Goal: Transaction & Acquisition: Book appointment/travel/reservation

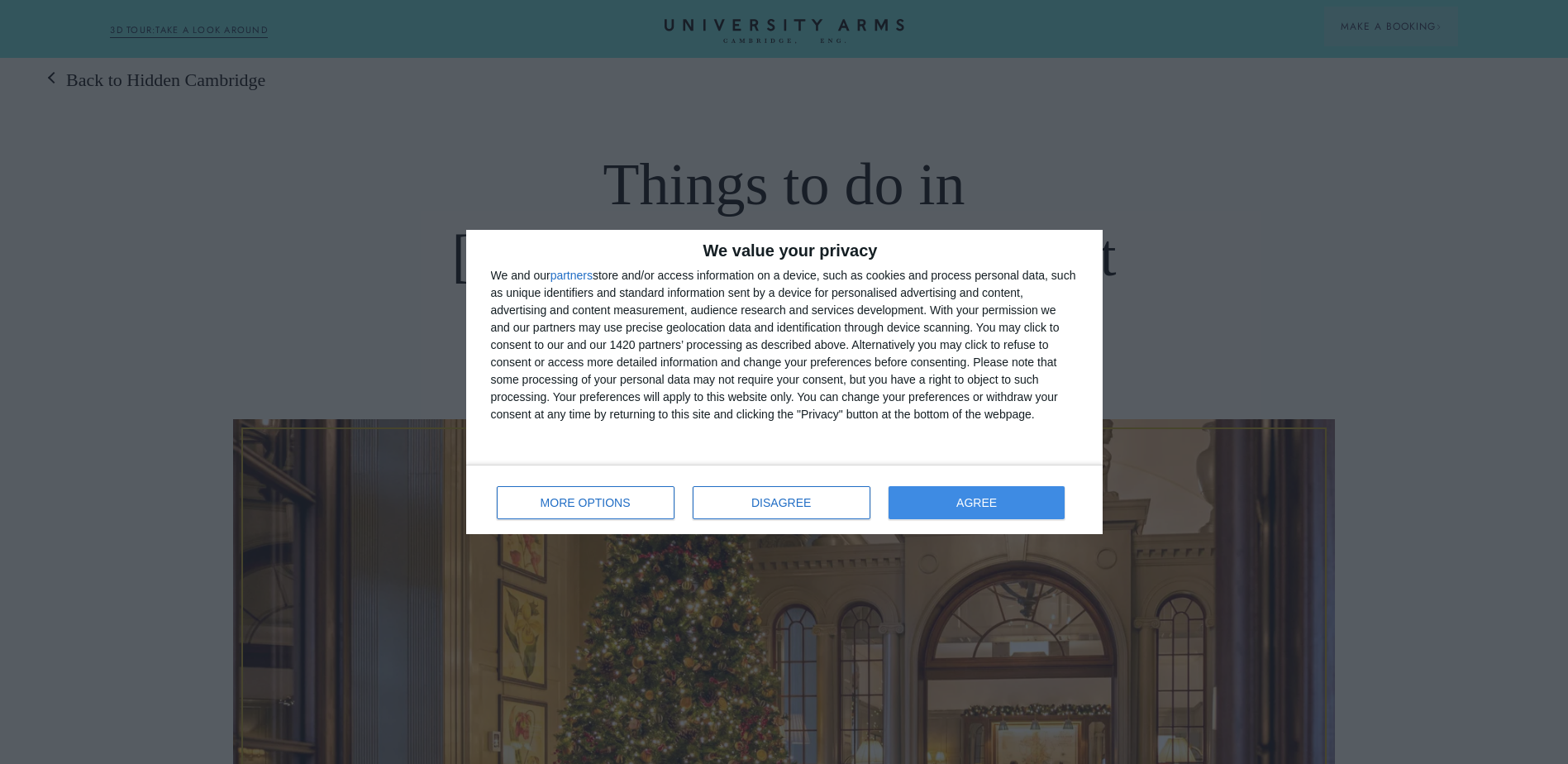
scroll to position [83, 0]
click at [1005, 500] on button "AGREE" at bounding box center [977, 501] width 177 height 33
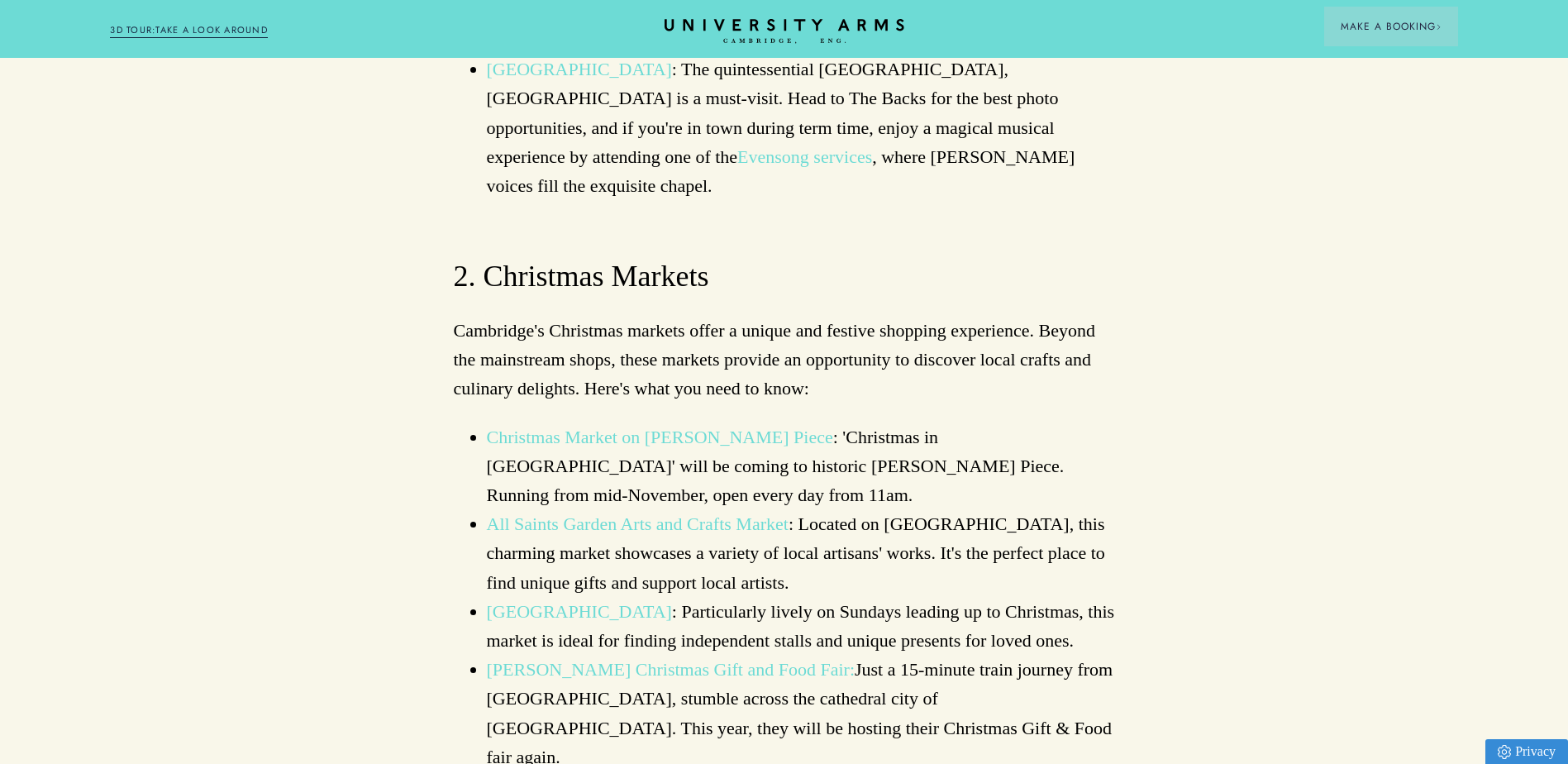
scroll to position [2149, 0]
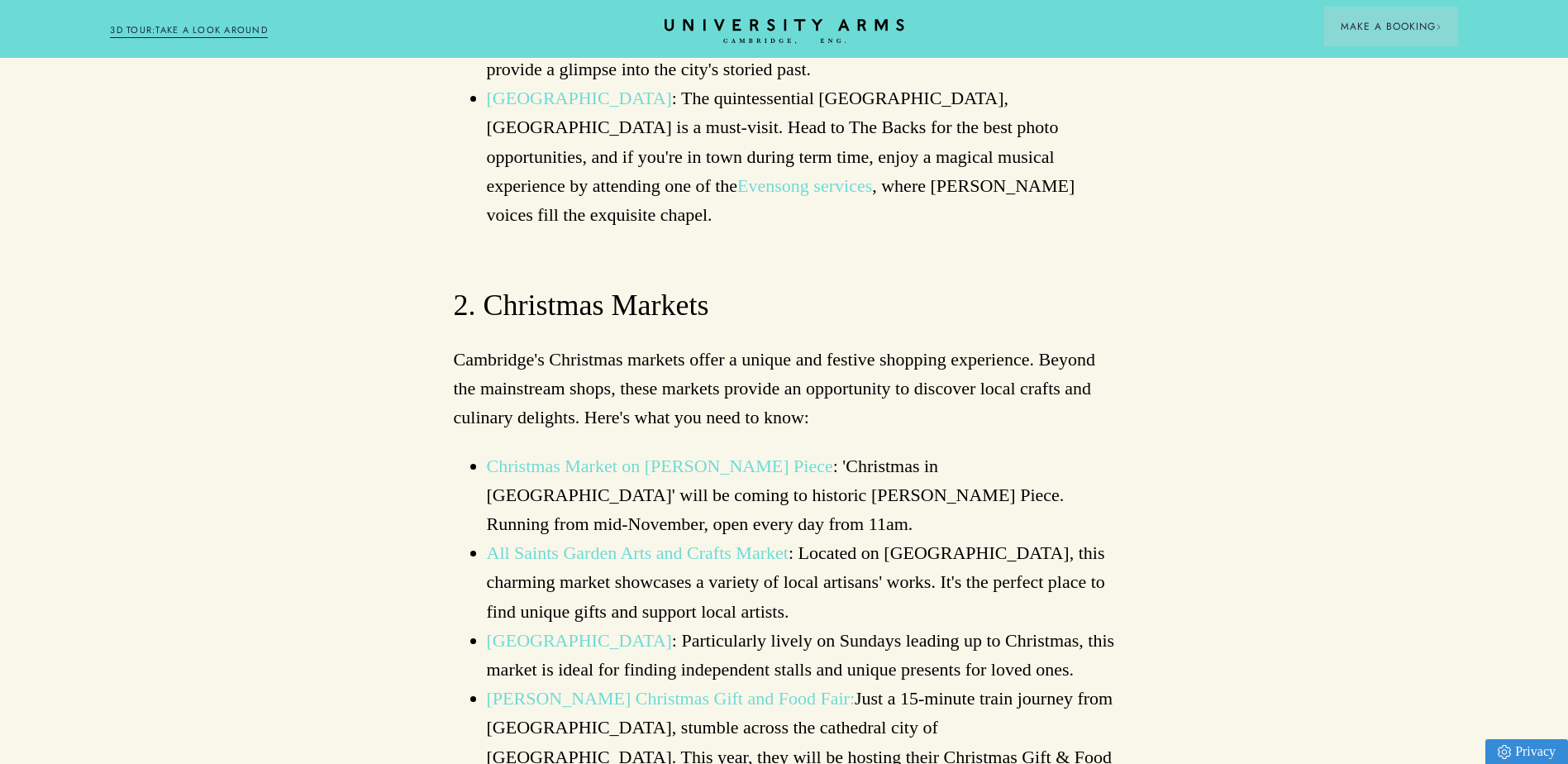
click at [649, 688] on link "[PERSON_NAME] Christmas Gift and Food Fair:" at bounding box center [670, 698] width 368 height 21
click at [616, 542] on link "All Saints Garden Arts and Crafts Market" at bounding box center [638, 552] width 302 height 21
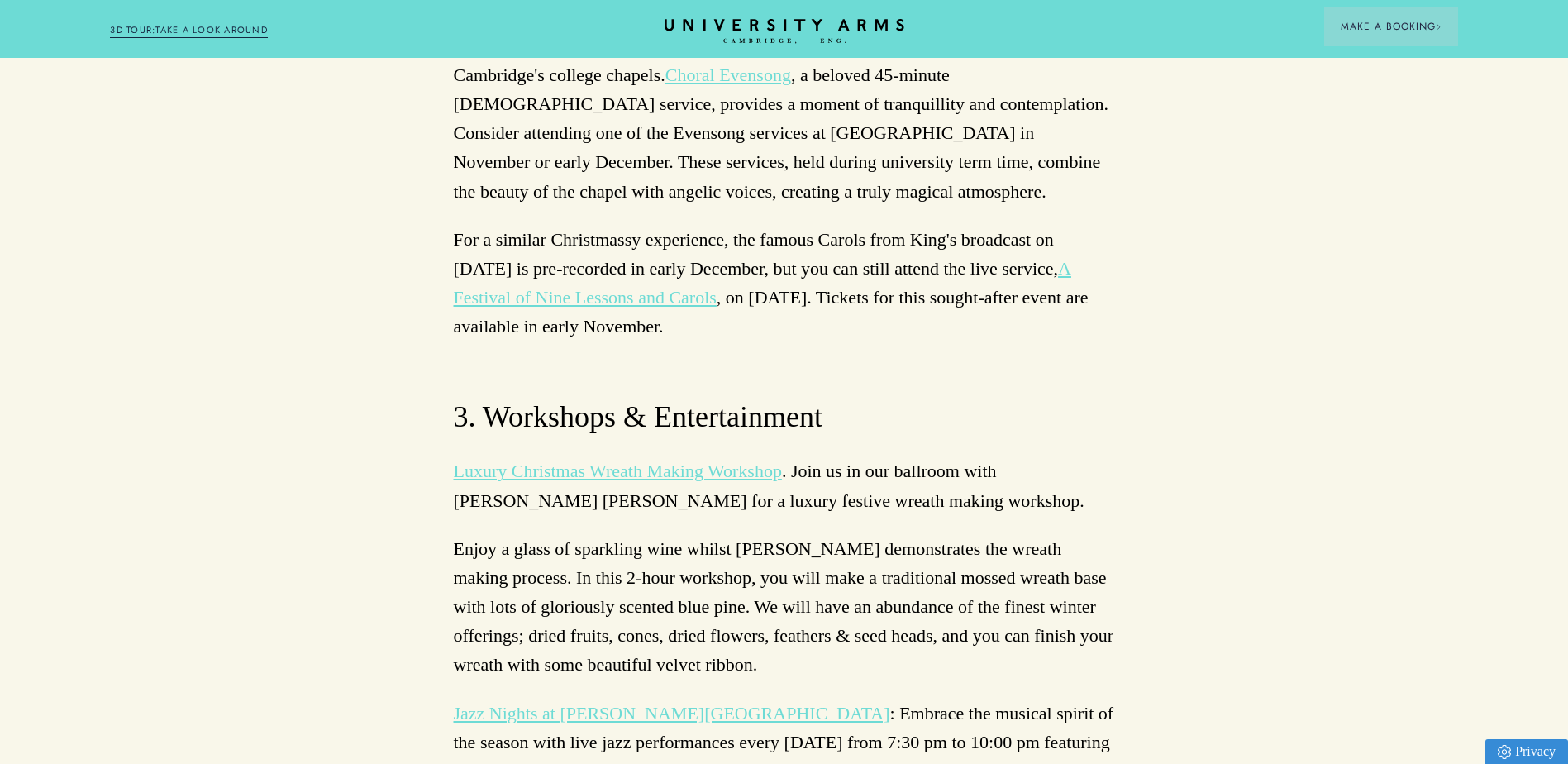
scroll to position [5372, 0]
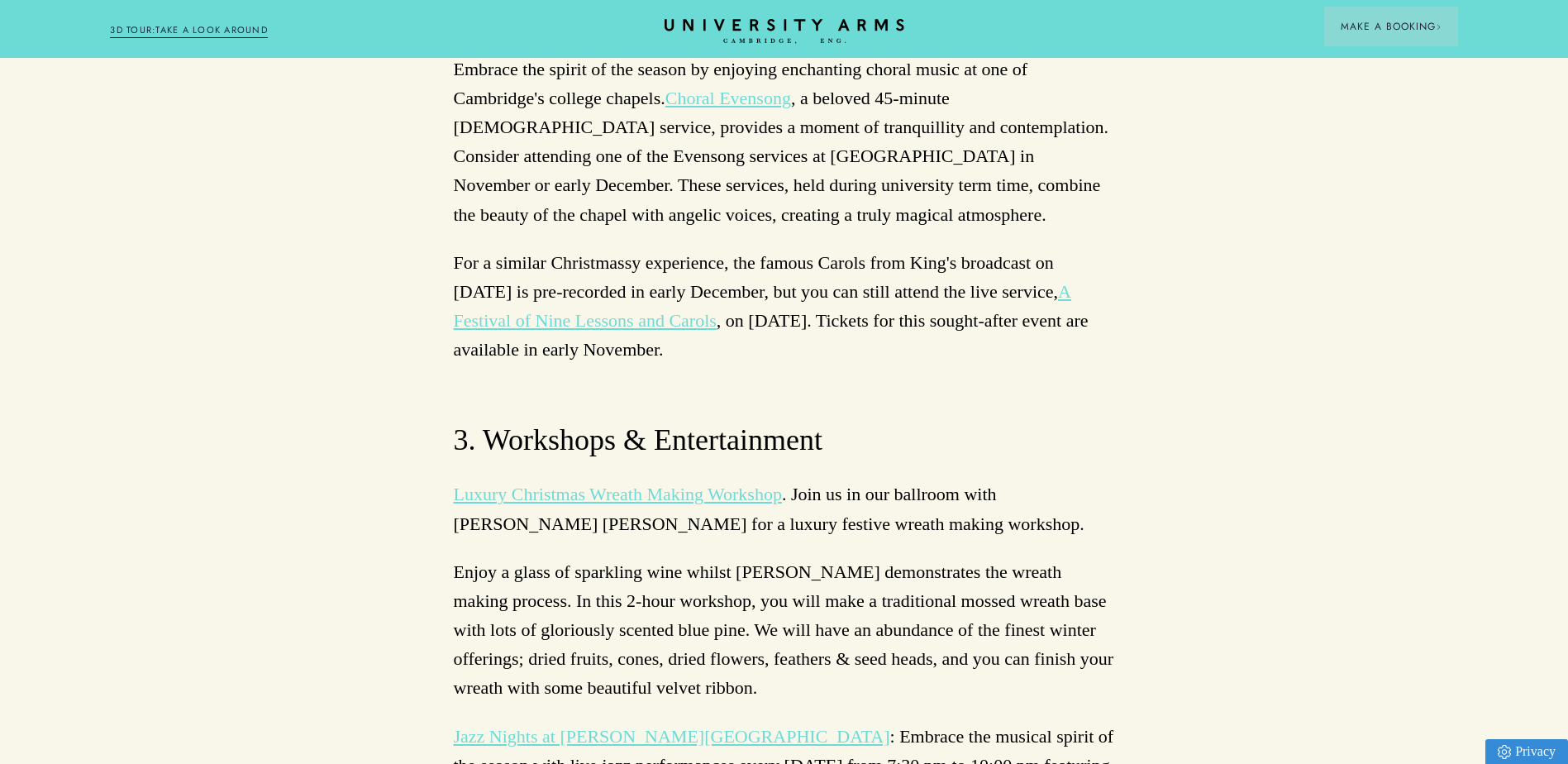
click at [640, 484] on link "Luxury Christmas Wreath Making Workshop" at bounding box center [618, 494] width 328 height 21
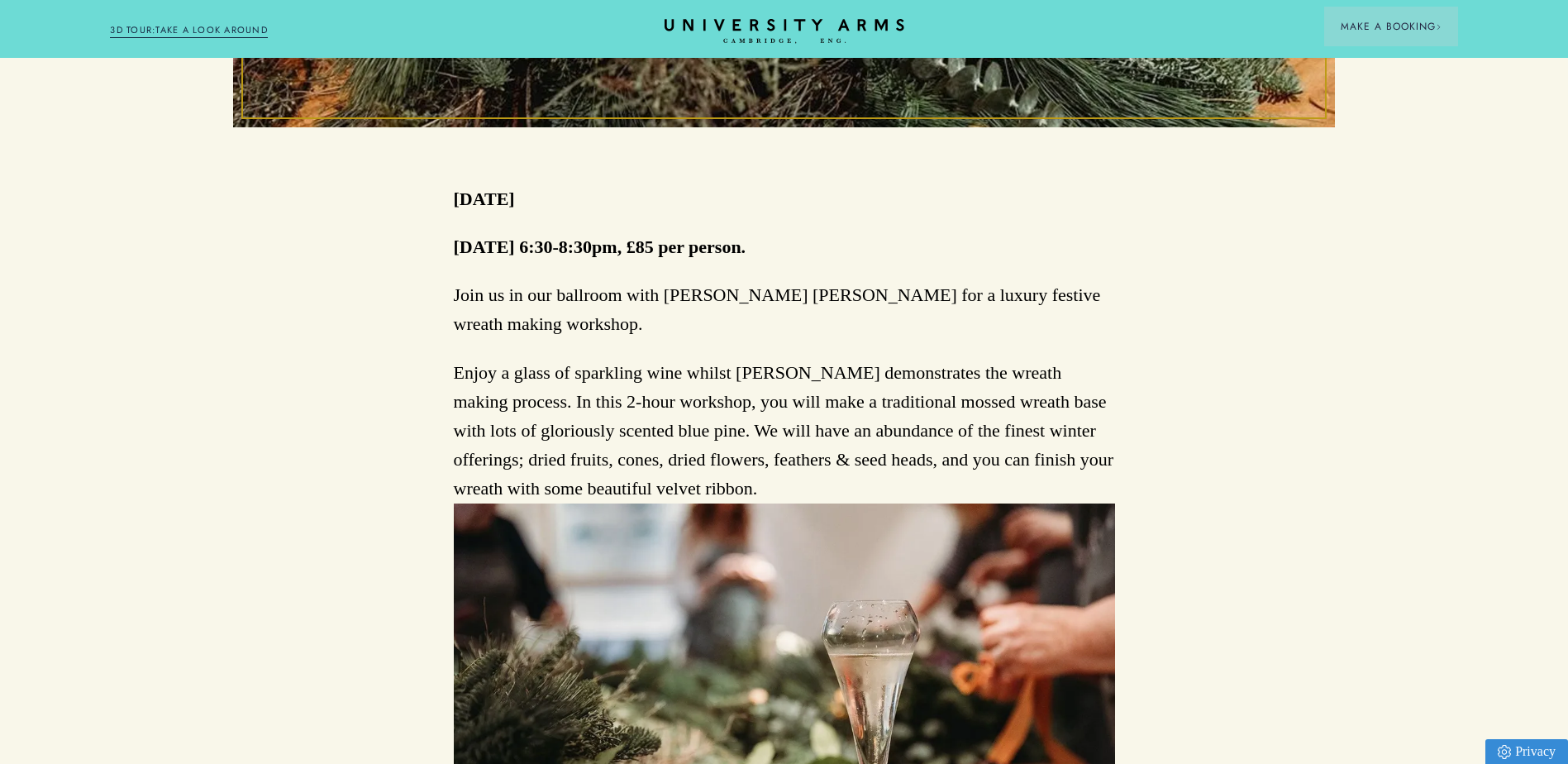
scroll to position [826, 0]
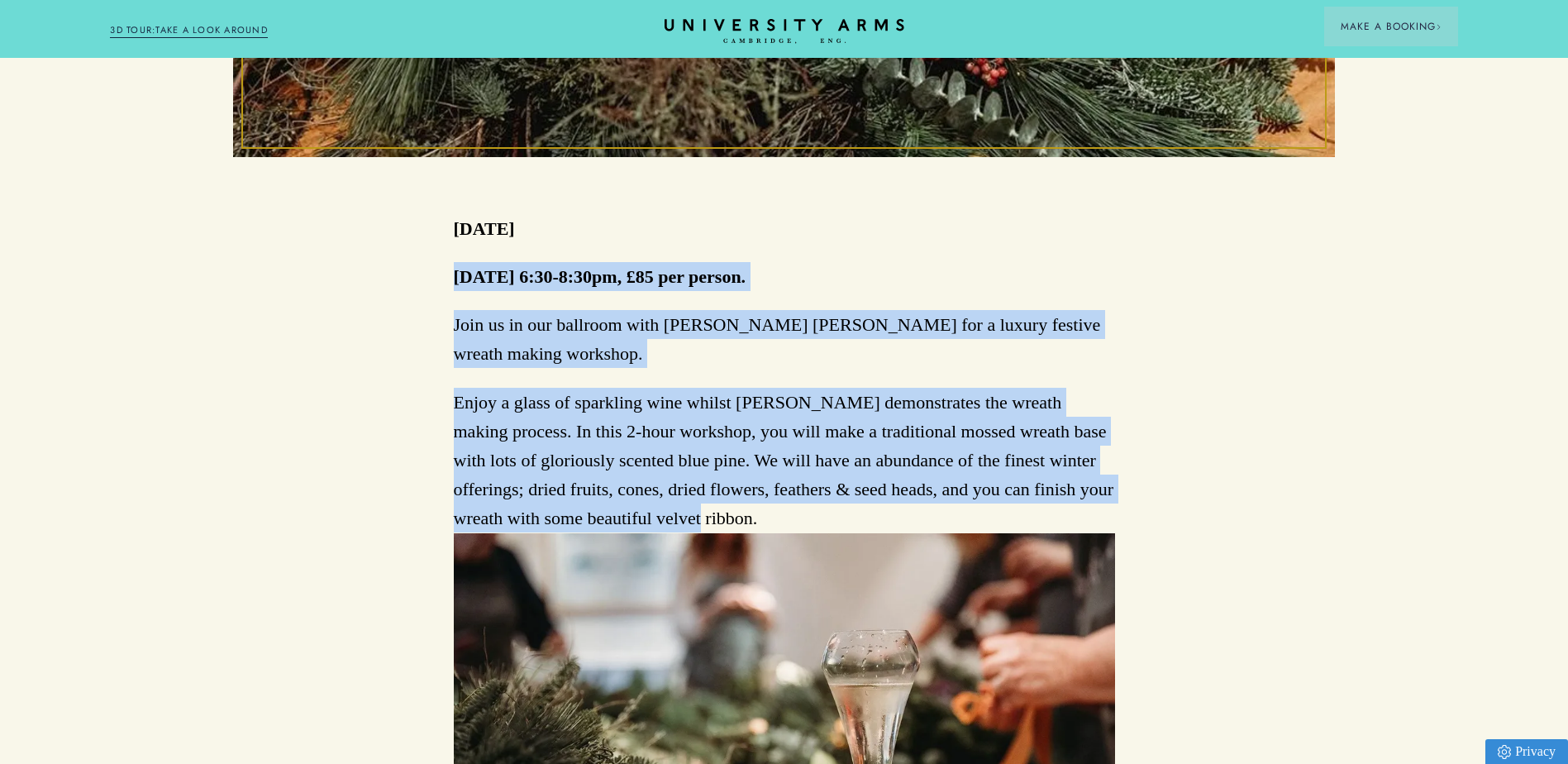
drag, startPoint x: 454, startPoint y: 275, endPoint x: 1148, endPoint y: 508, distance: 732.1
click at [1148, 508] on div "Back to Events Luxury Christmas Wreath Making Workshop [DATE] [DATE] 6:30-8:30p…" at bounding box center [784, 427] width 1568 height 2204
drag, startPoint x: 1148, startPoint y: 508, endPoint x: 888, endPoint y: 439, distance: 269.0
copy div "[DATE] 6:30-8:30pm, £85 per person. Join us in our ballroom with [PERSON_NAME] …"
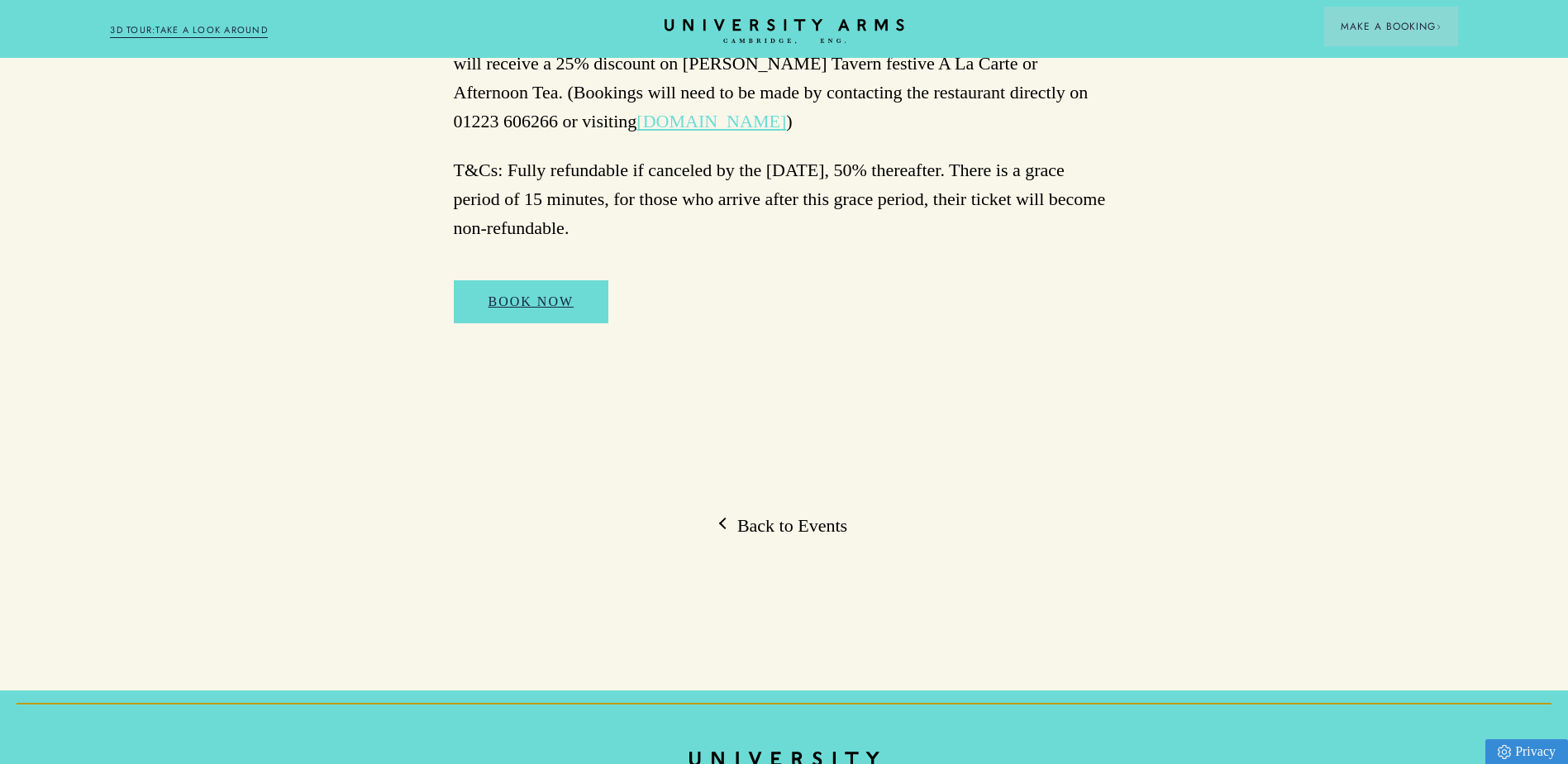
scroll to position [1735, 0]
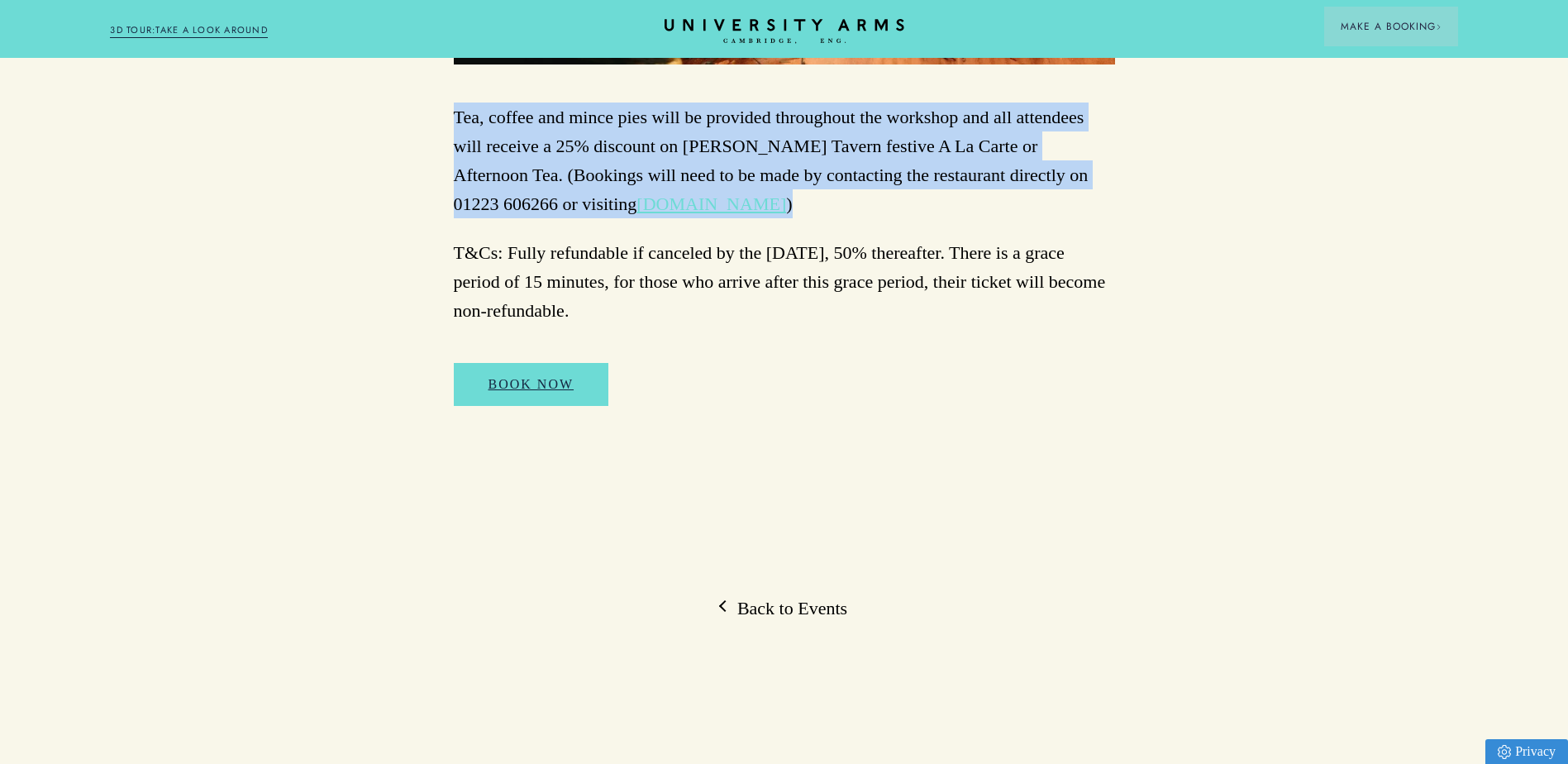
drag, startPoint x: 454, startPoint y: 116, endPoint x: 729, endPoint y: 205, distance: 289.0
click at [729, 205] on p "Tea, coffee and mince pies will be provided throughout the workshop and all att…" at bounding box center [785, 161] width 662 height 116
drag, startPoint x: 729, startPoint y: 205, endPoint x: 582, endPoint y: 166, distance: 152.1
copy p "Tea, coffee and mince pies will be provided throughout the workshop and all att…"
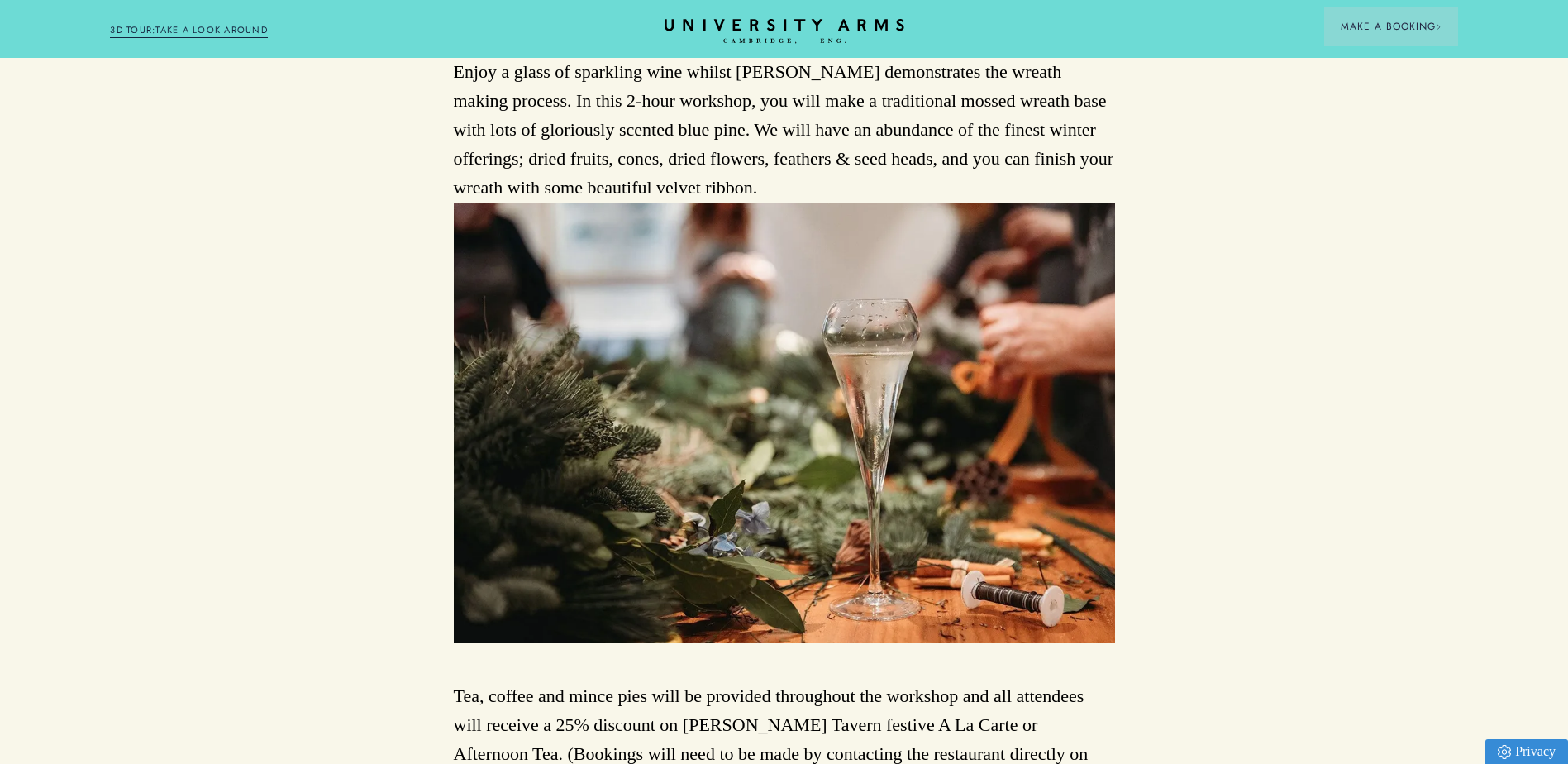
click at [1455, 344] on div "Back to Events Luxury Christmas Wreath Making Workshop [DATE] [DATE] 6:30-8:30p…" at bounding box center [784, 97] width 1568 height 2204
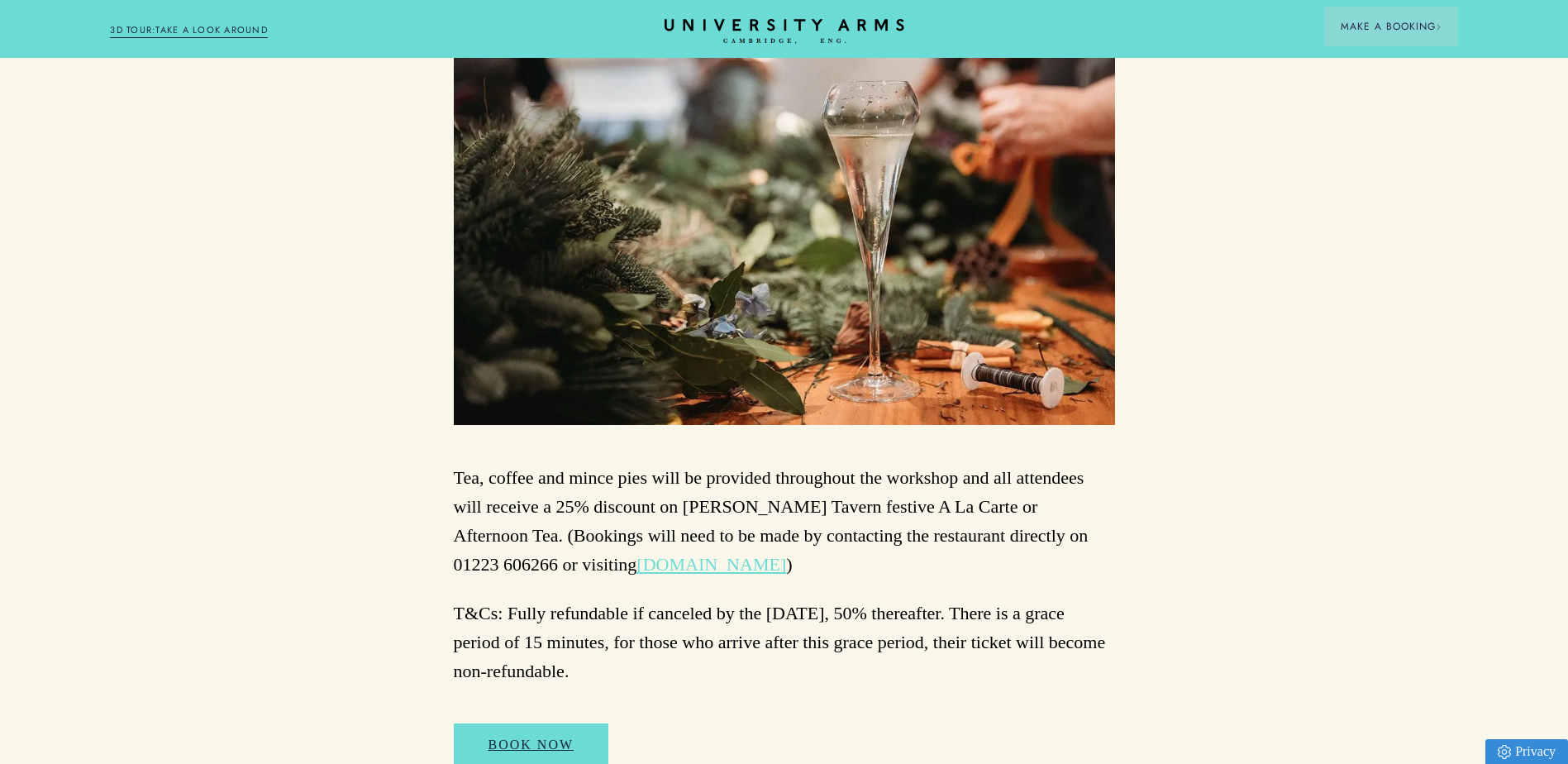
scroll to position [1652, 0]
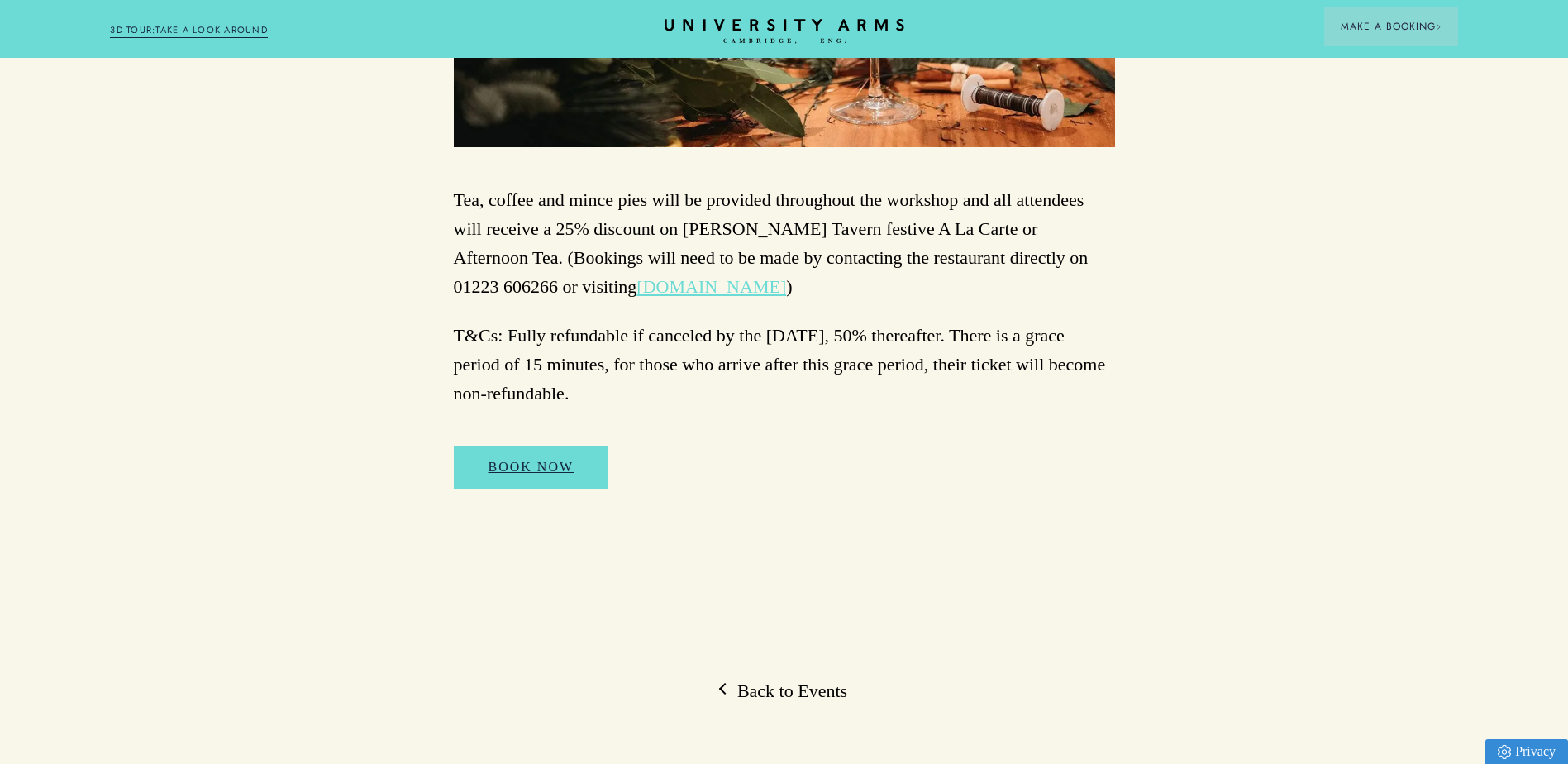
click at [637, 283] on link "[DOMAIN_NAME]" at bounding box center [712, 286] width 150 height 21
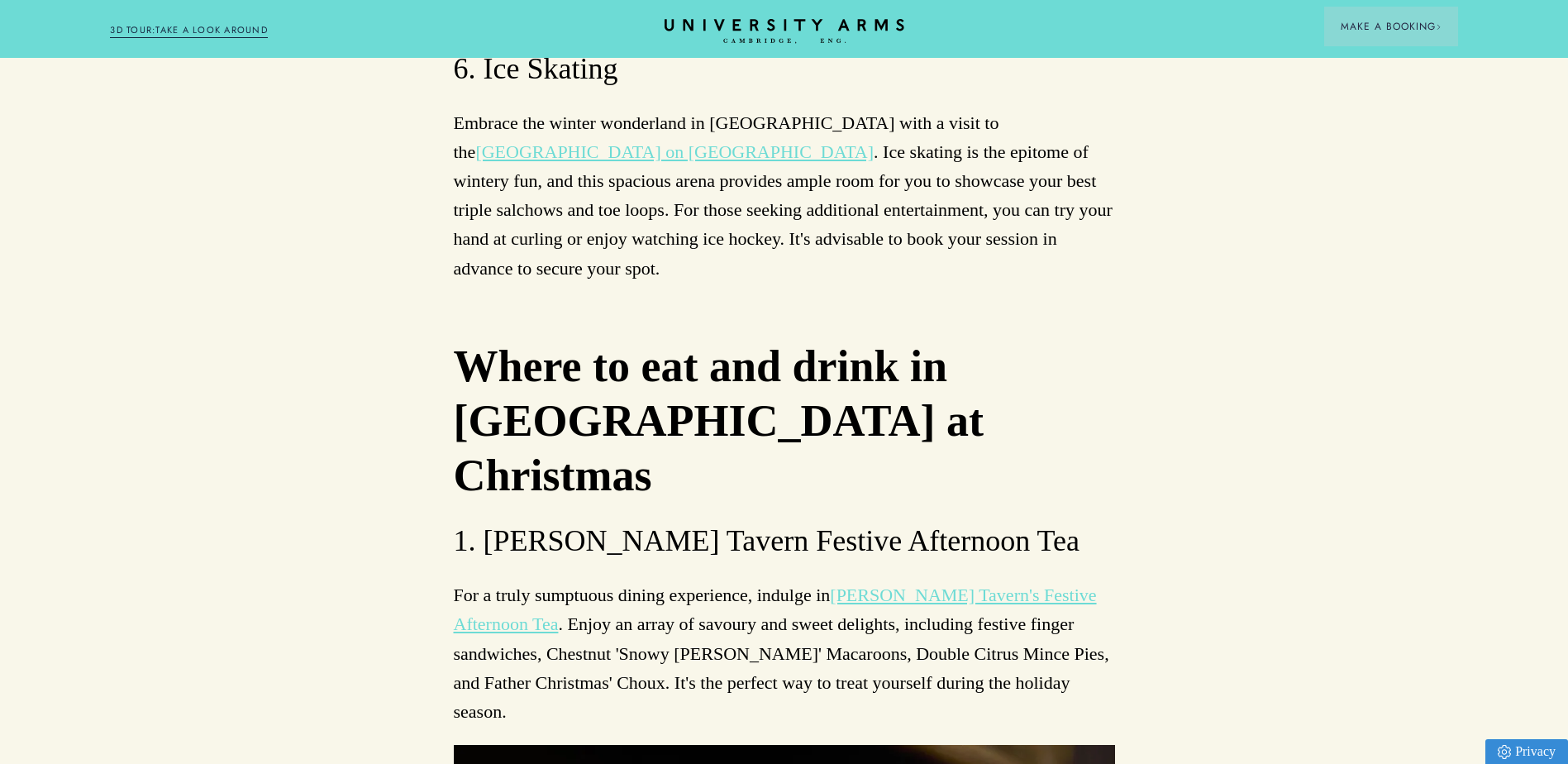
scroll to position [7521, 0]
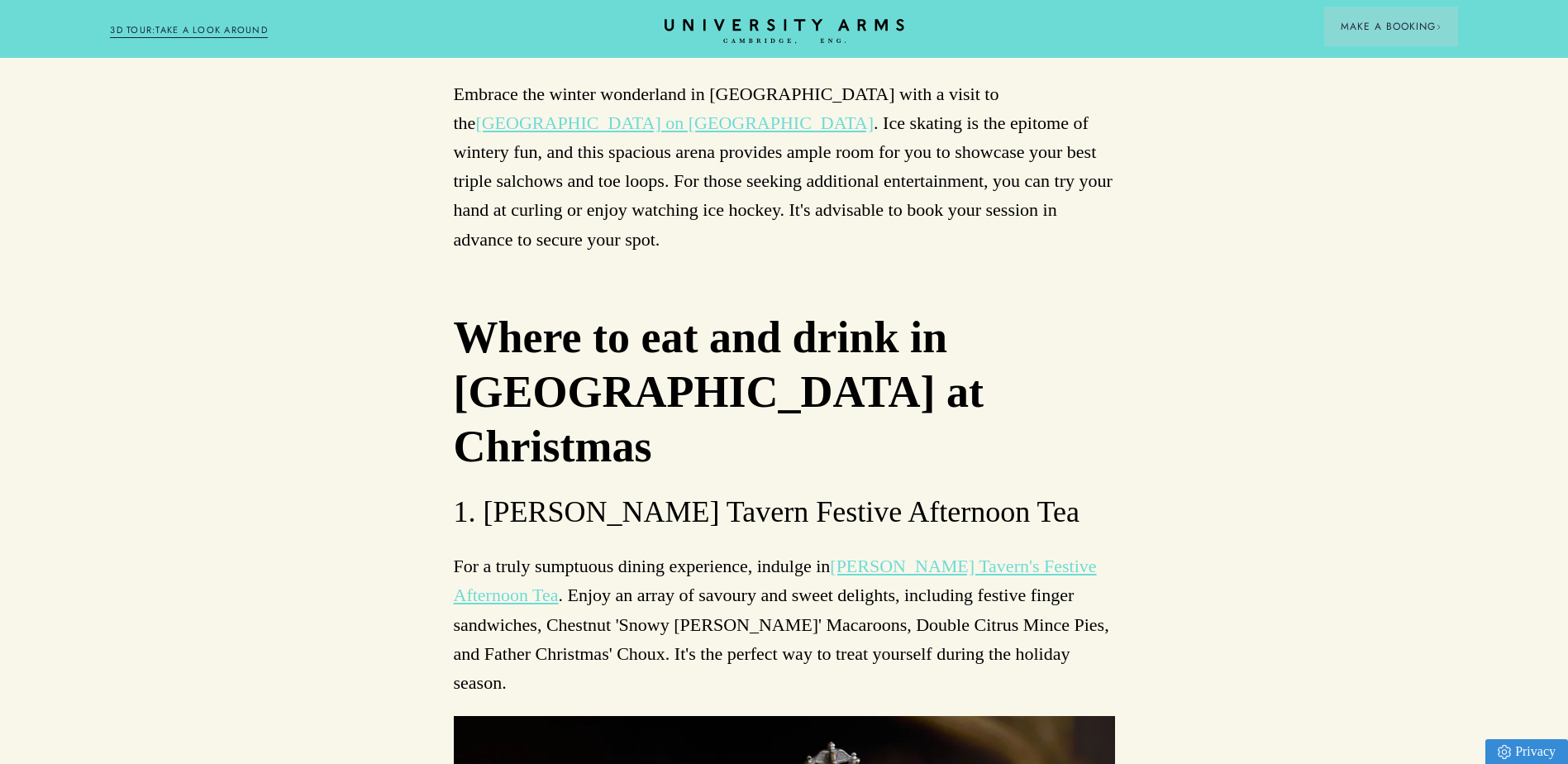
click at [1054, 556] on link "[PERSON_NAME] Tavern's Festive Afternoon Tea" at bounding box center [775, 580] width 643 height 49
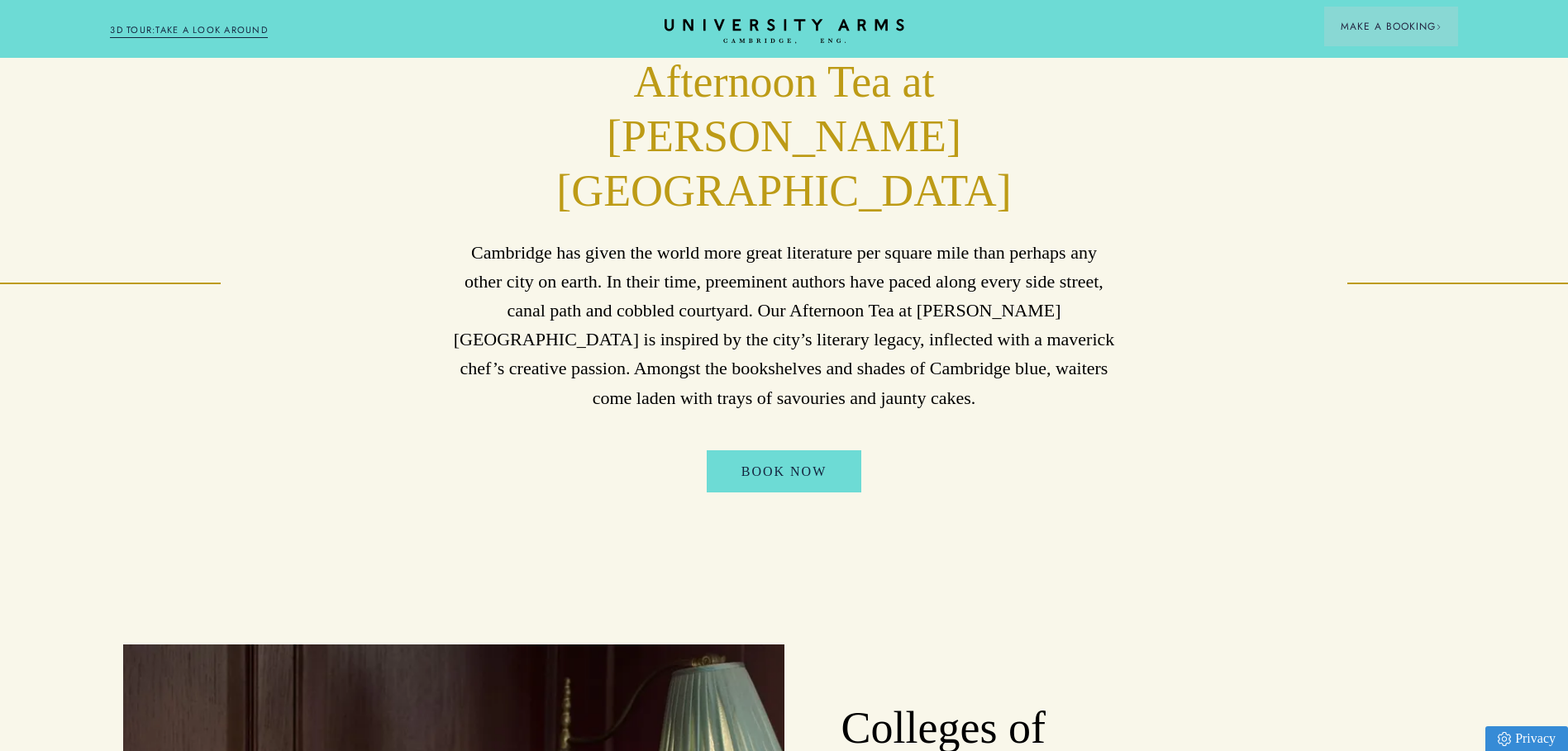
scroll to position [795, 0]
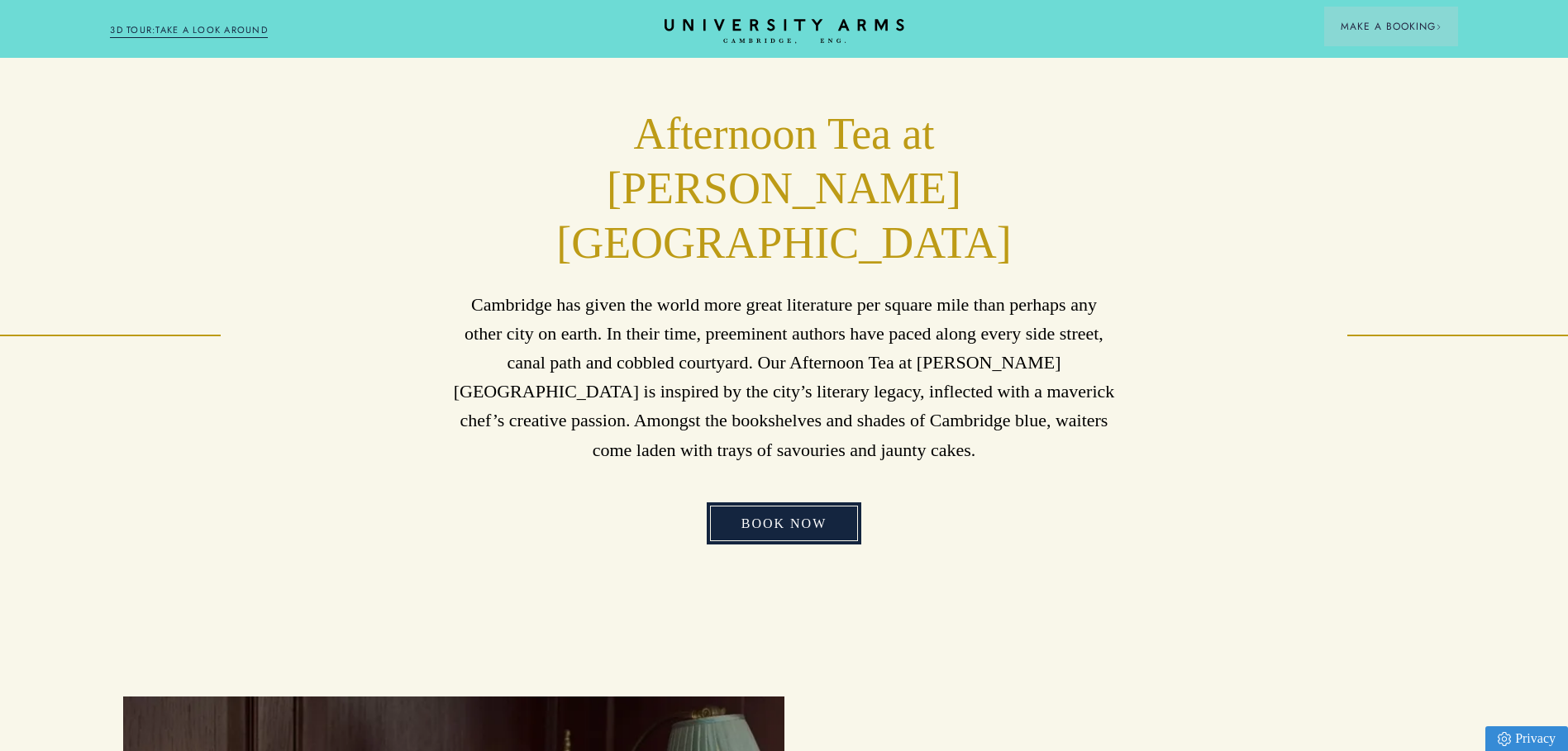
click at [790, 502] on link "Book now" at bounding box center [784, 524] width 155 height 43
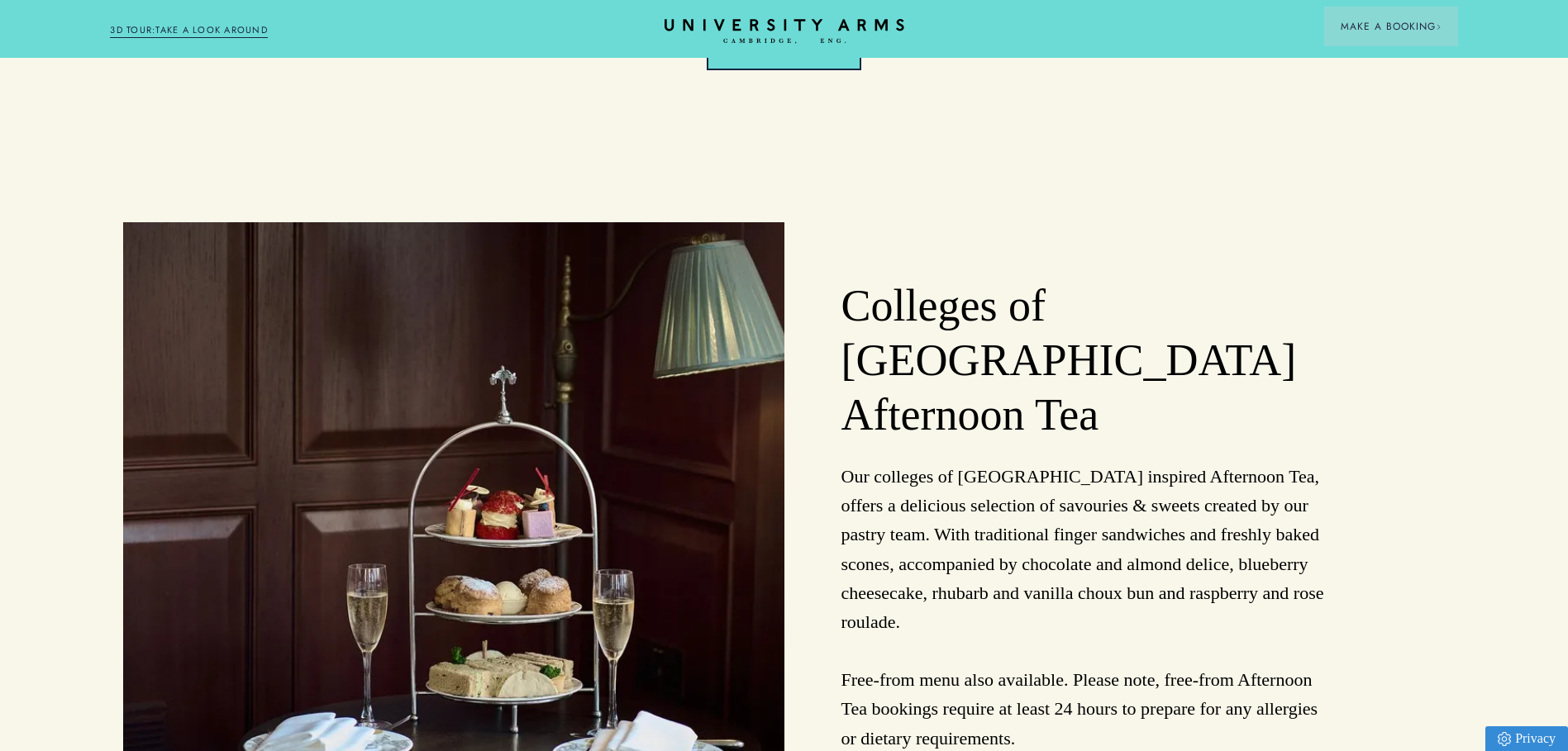
scroll to position [1292, 0]
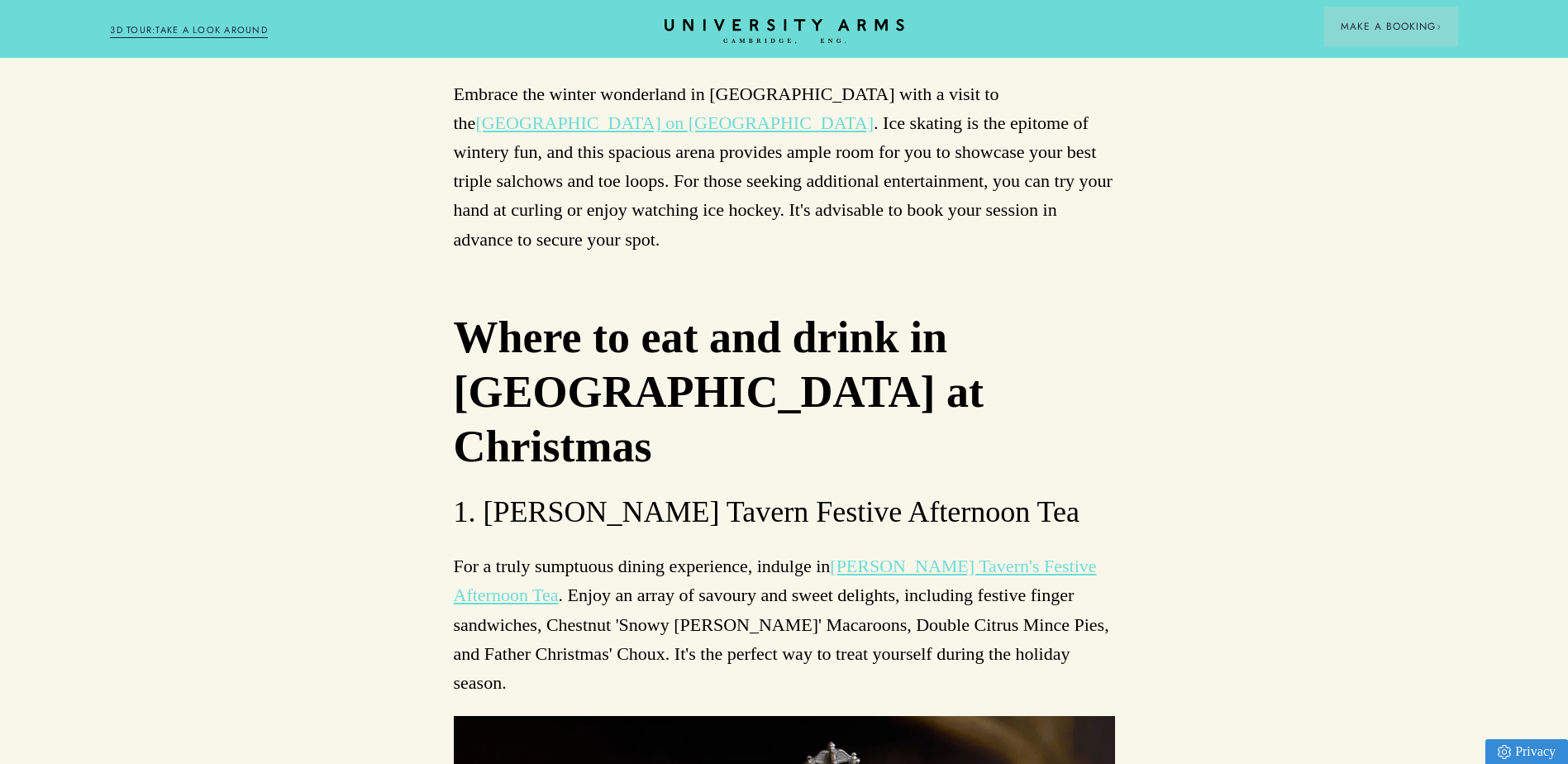
scroll to position [7438, 0]
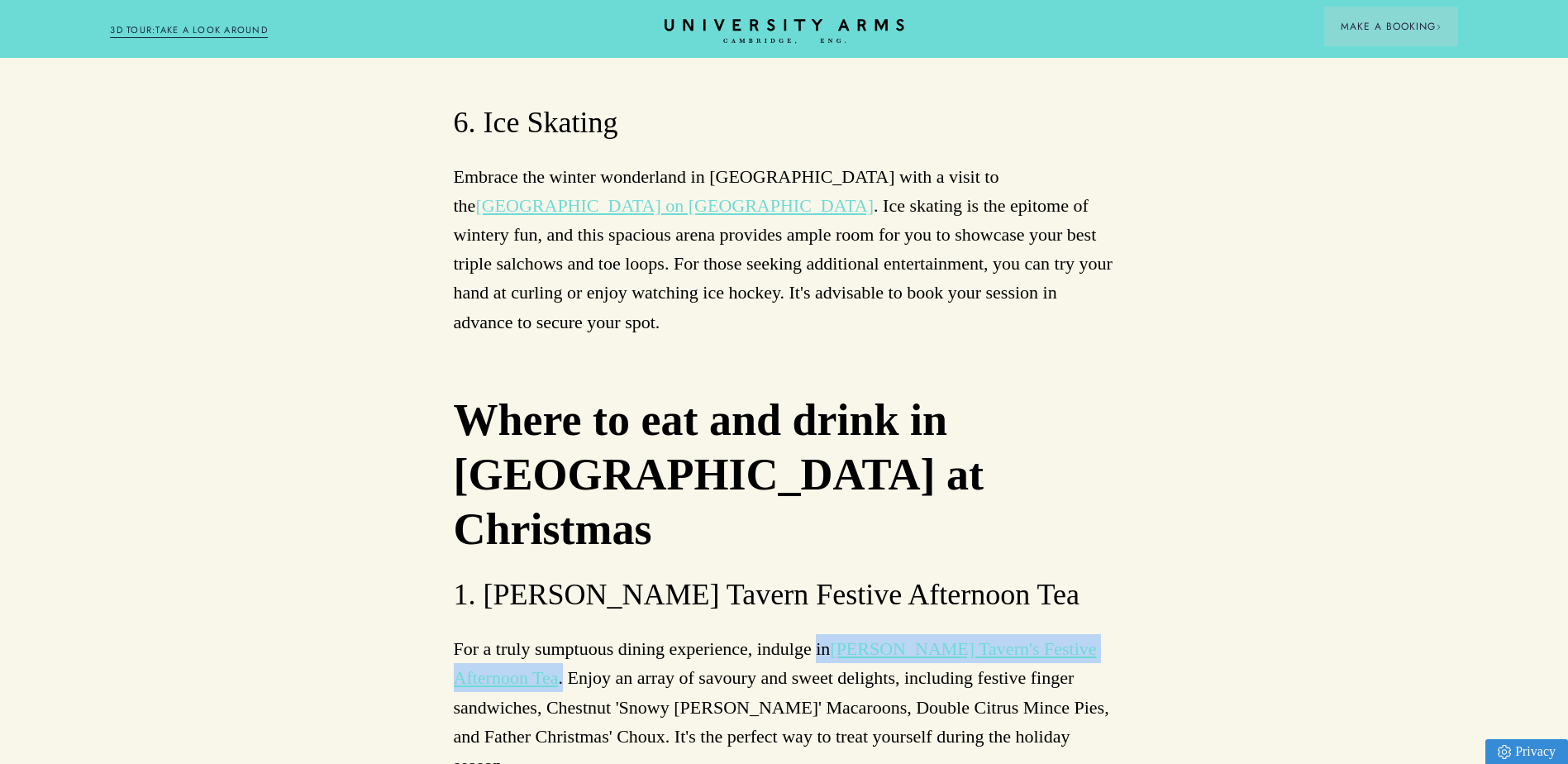
drag, startPoint x: 845, startPoint y: 181, endPoint x: 482, endPoint y: 218, distance: 364.9
click at [482, 634] on p "For a truly sumptuous dining experience, indulge in [PERSON_NAME] Tavern's Fest…" at bounding box center [785, 706] width 662 height 145
copy p "in [PERSON_NAME] Tavern's Festive Afternoon Tea ."
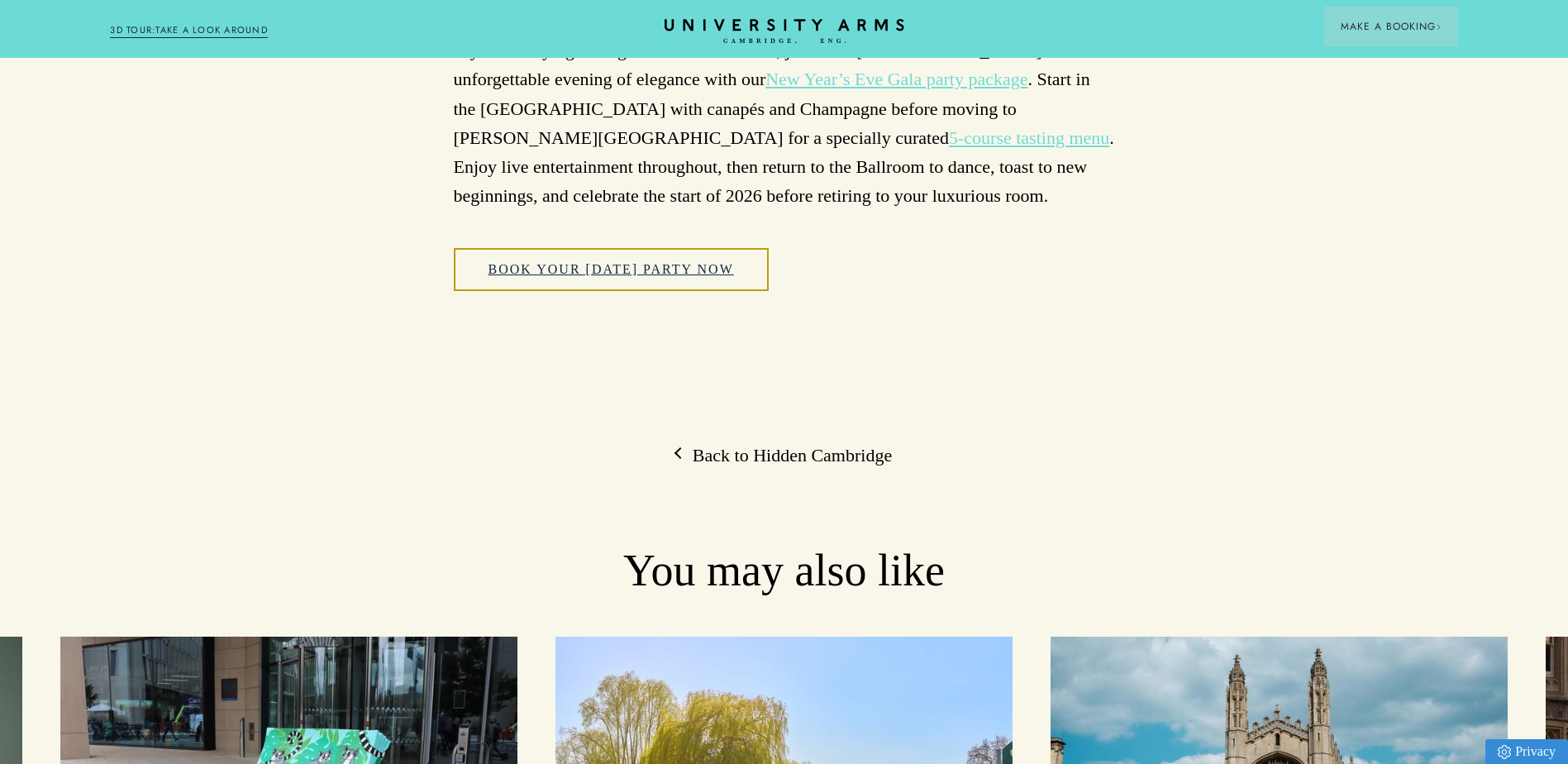
scroll to position [10275, 0]
